Goal: Transaction & Acquisition: Purchase product/service

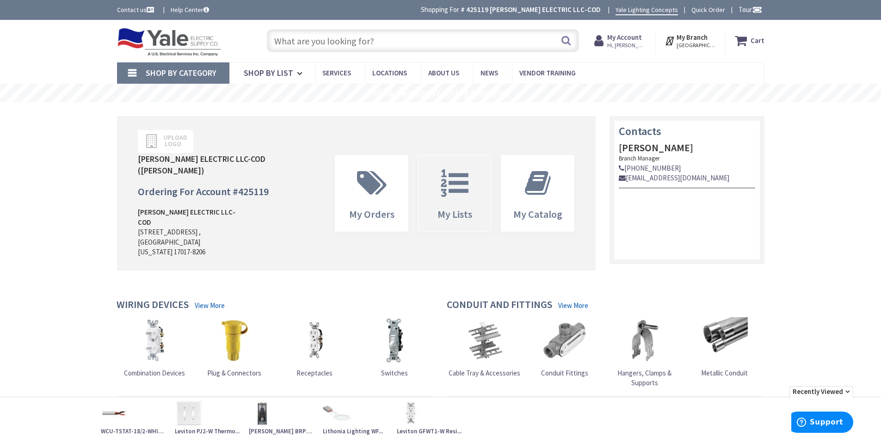
click at [456, 169] on icon at bounding box center [454, 183] width 37 height 28
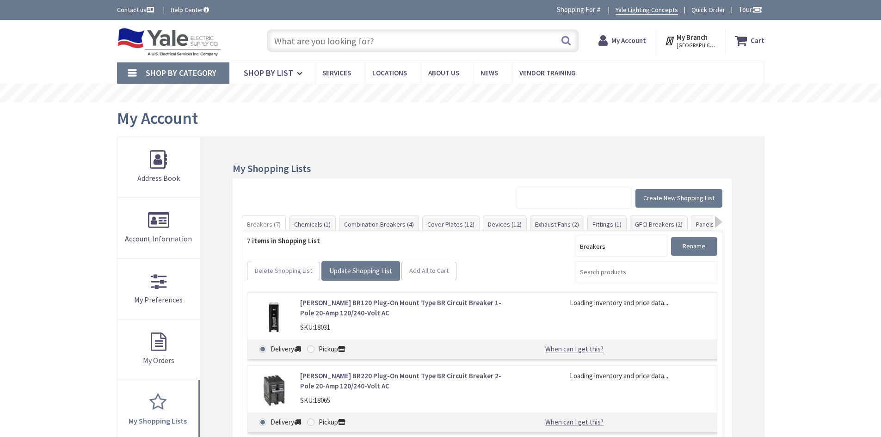
scroll to position [46, 0]
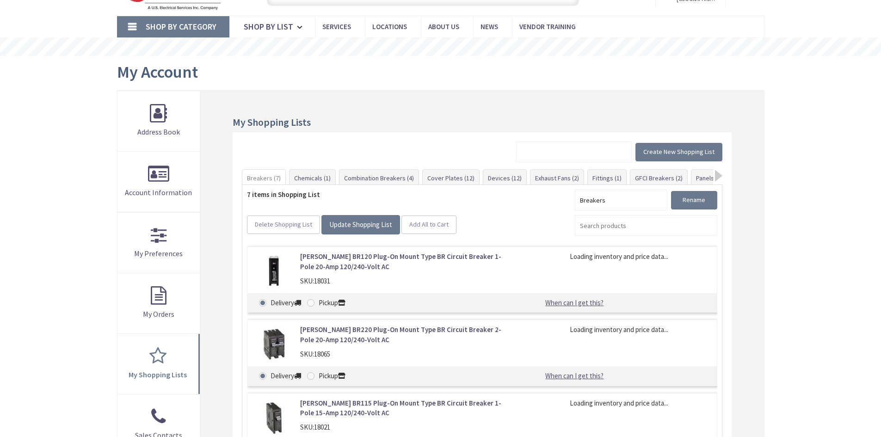
click at [602, 175] on link "Fittings (1)" at bounding box center [607, 178] width 38 height 17
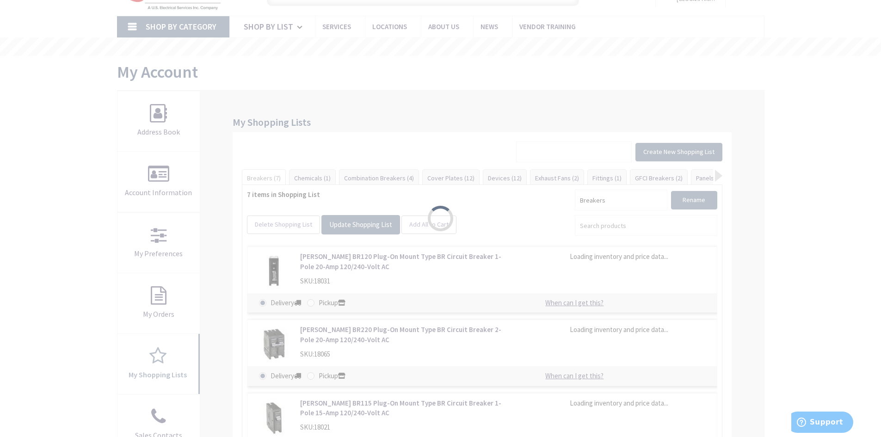
scroll to position [0, 0]
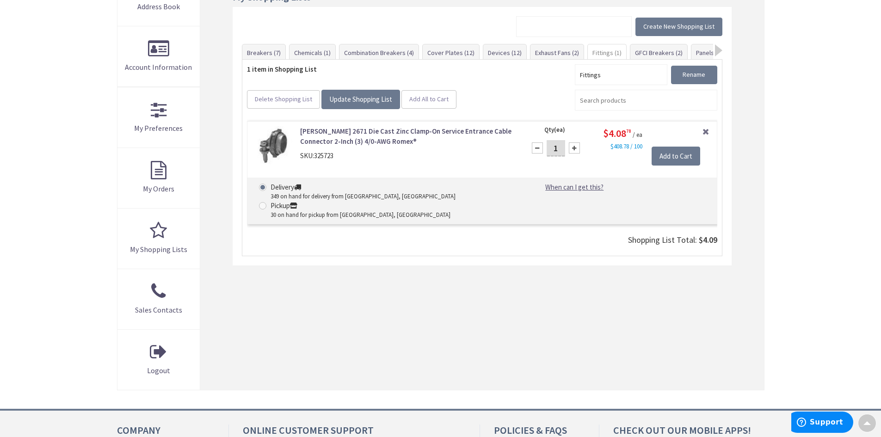
scroll to position [150, 0]
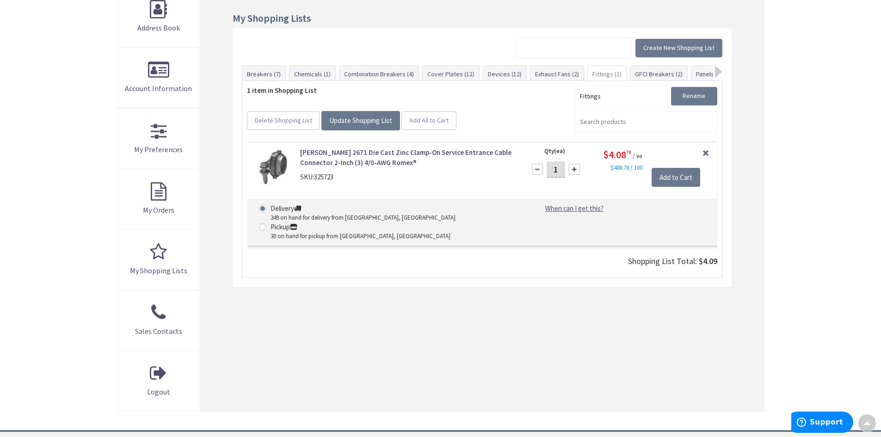
click at [368, 154] on link "Crouse-Hinds 2671 Die Cast Zinc Clamp-On Service Entrance Cable Connector 2-Inc…" at bounding box center [407, 158] width 214 height 20
